Goal: Find specific page/section: Find specific page/section

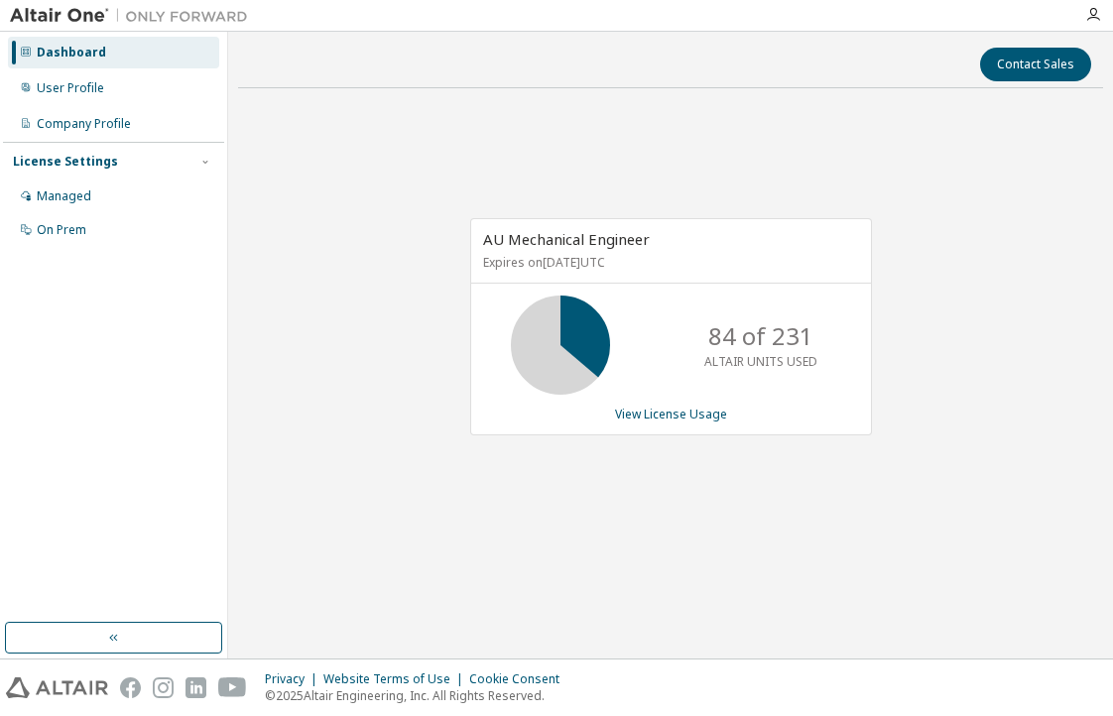
click at [492, 593] on div "Contact Sales AU Mechanical Engineer Expires on [DATE] UTC 84 of 231 ALTAIR UNI…" at bounding box center [670, 345] width 865 height 607
